Goal: Transaction & Acquisition: Purchase product/service

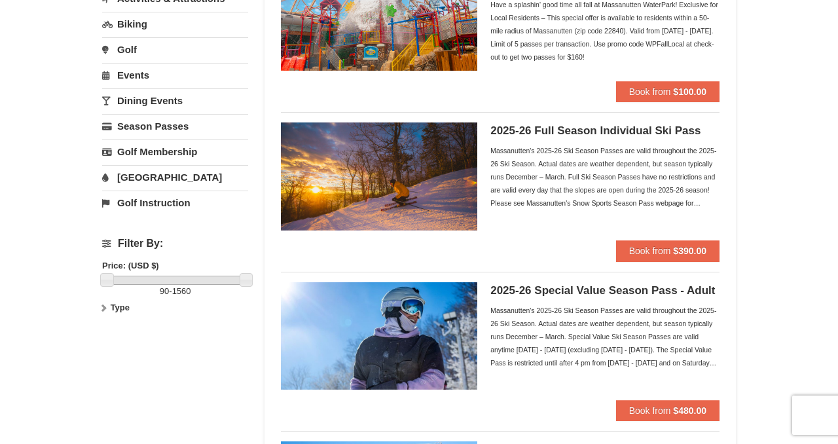
scroll to position [179, 0]
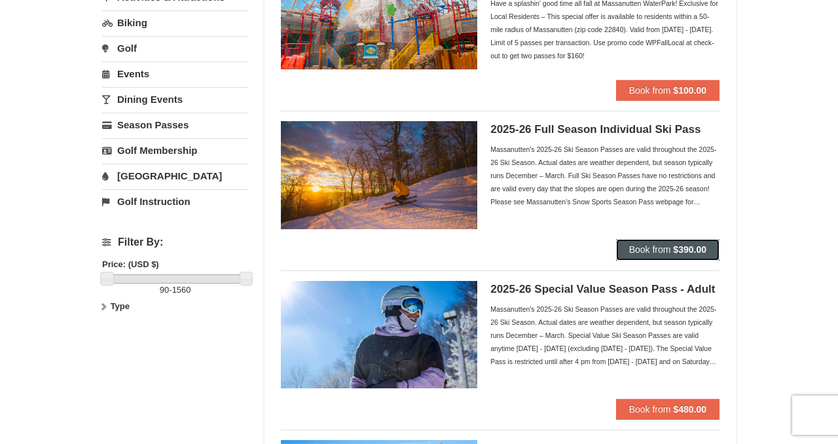
click at [658, 250] on span "Book from" at bounding box center [650, 249] width 42 height 10
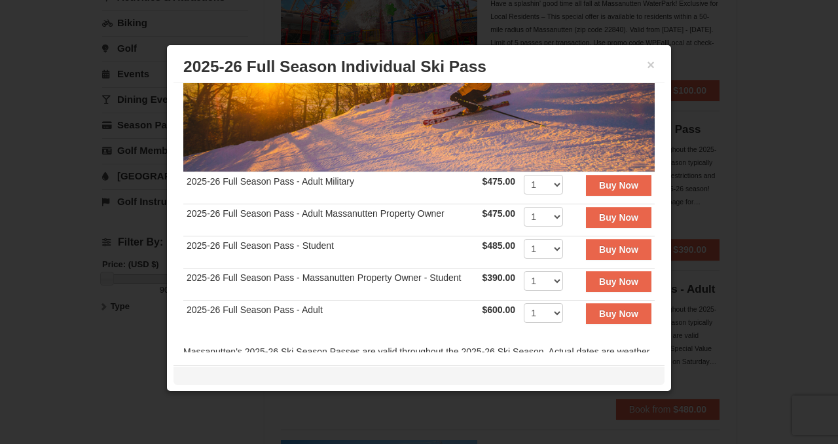
scroll to position [174, 0]
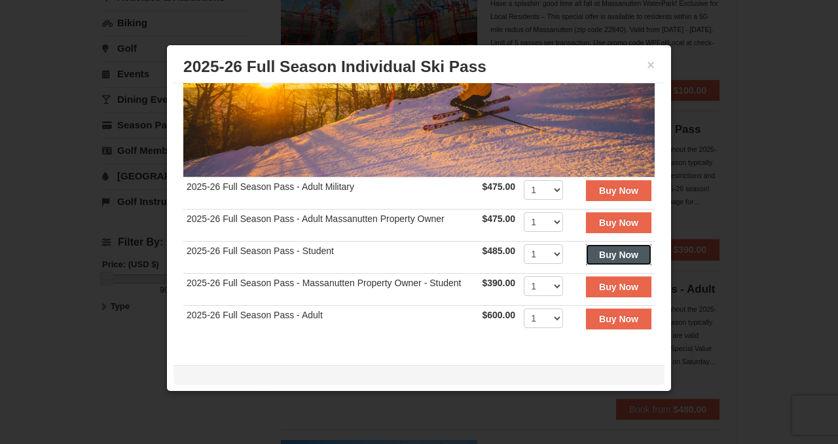
click at [611, 255] on strong "Buy Now" at bounding box center [618, 254] width 39 height 10
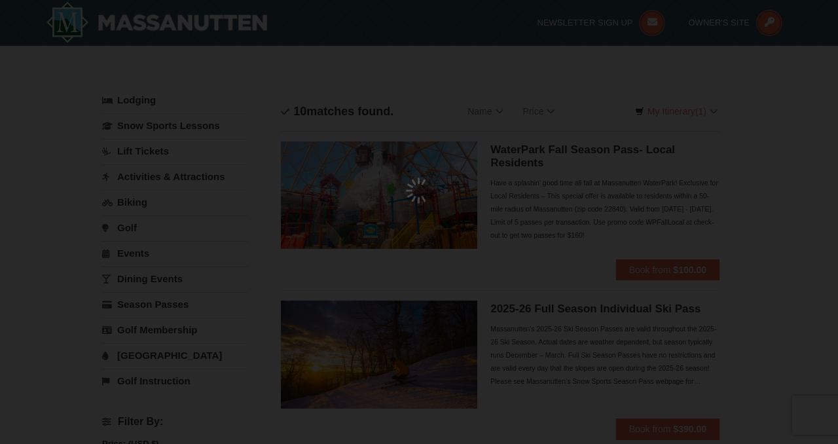
scroll to position [4, 0]
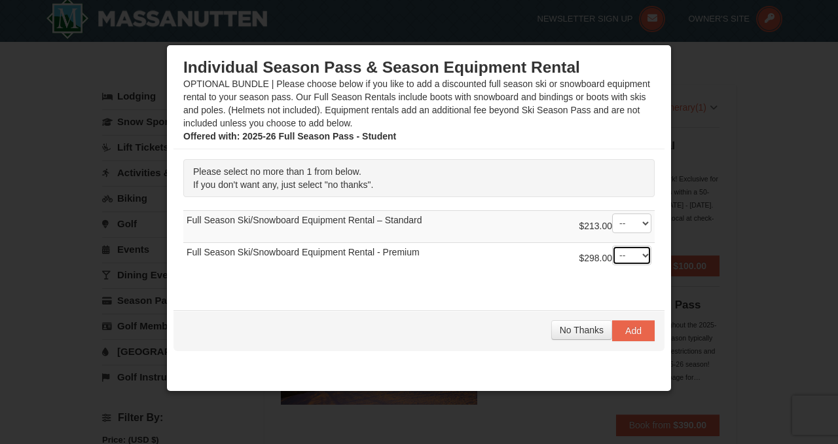
click at [627, 261] on select "-- 01" at bounding box center [631, 255] width 39 height 20
click at [612, 245] on select "-- 01" at bounding box center [631, 255] width 39 height 20
click at [636, 257] on select "-- 01" at bounding box center [631, 255] width 39 height 20
click at [612, 245] on select "-- 01" at bounding box center [631, 255] width 39 height 20
click at [641, 329] on button "Add" at bounding box center [633, 330] width 43 height 21
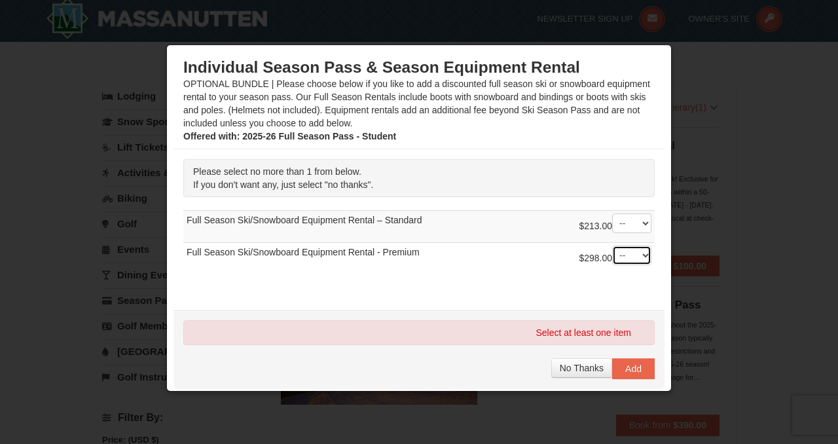
click at [623, 258] on select "-- 01" at bounding box center [631, 255] width 39 height 20
click at [612, 245] on select "-- 01" at bounding box center [631, 255] width 39 height 20
click at [633, 249] on select "-- 01" at bounding box center [631, 255] width 39 height 20
select select "0"
click at [612, 245] on select "-- 01" at bounding box center [631, 255] width 39 height 20
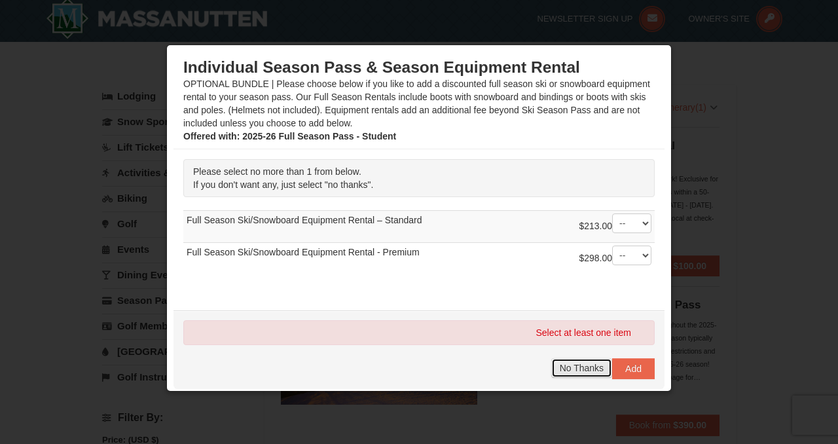
click at [592, 374] on button "No Thanks" at bounding box center [581, 368] width 61 height 20
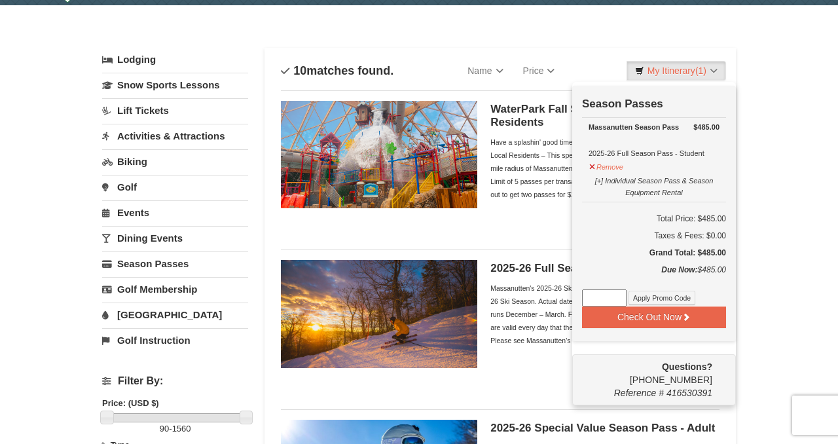
scroll to position [43, 0]
